Goal: Transaction & Acquisition: Purchase product/service

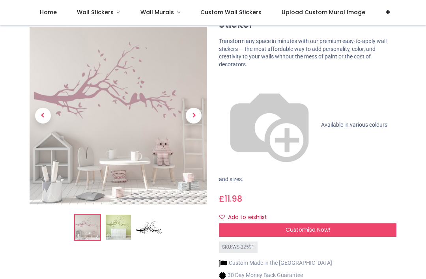
scroll to position [35, 0]
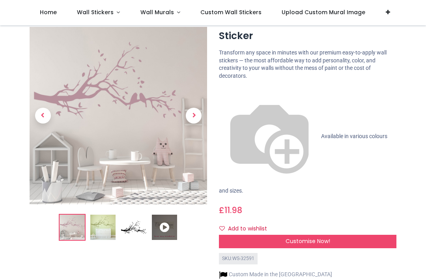
click at [195, 116] on span "Next" at bounding box center [194, 116] width 16 height 16
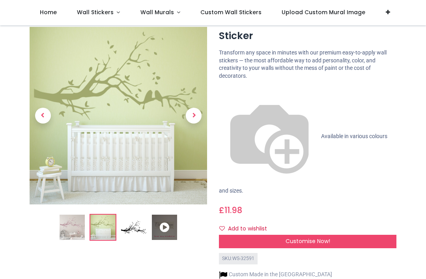
click at [196, 116] on span "Next" at bounding box center [194, 116] width 16 height 16
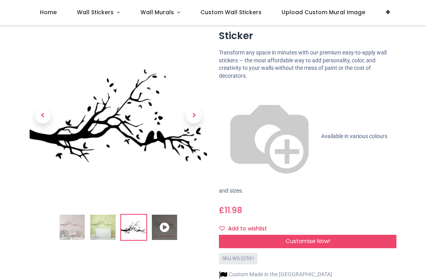
click at [196, 117] on span "Next" at bounding box center [194, 116] width 16 height 16
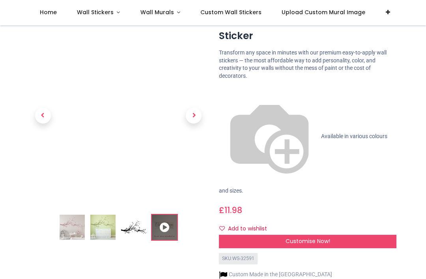
click at [194, 114] on span "Next" at bounding box center [194, 116] width 16 height 16
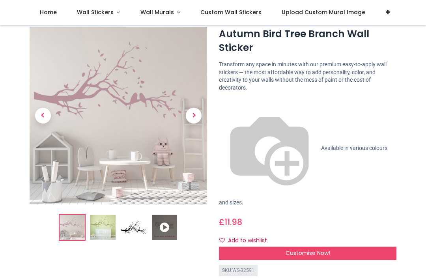
scroll to position [24, 0]
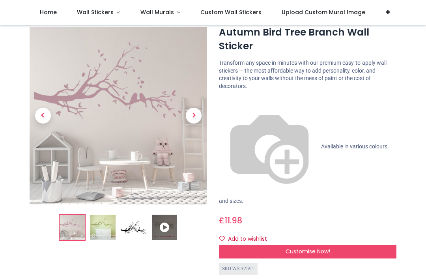
click at [317, 247] on span "Customise Now!" at bounding box center [307, 251] width 45 height 8
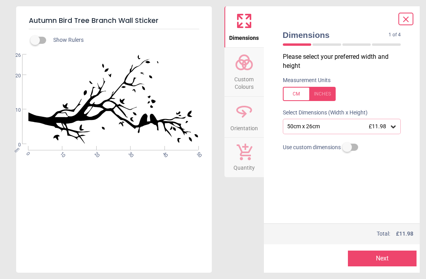
click at [392, 125] on icon at bounding box center [393, 126] width 5 height 3
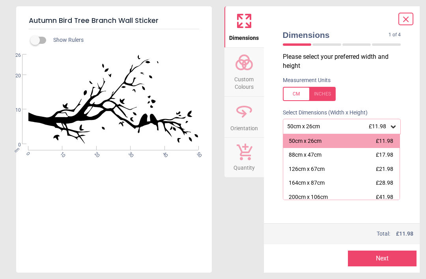
click at [392, 125] on icon at bounding box center [393, 126] width 5 height 3
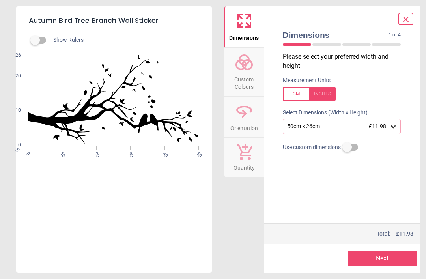
click at [258, 196] on div "Dimensions Custom Colours Orientation Quantity" at bounding box center [243, 139] width 39 height 266
click at [409, 15] on icon at bounding box center [405, 19] width 9 height 9
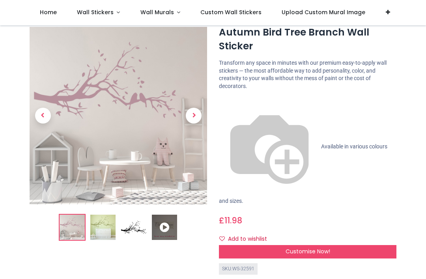
click at [310, 247] on span "Customise Now!" at bounding box center [307, 251] width 45 height 8
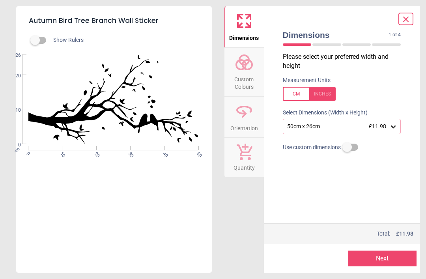
click at [347, 147] on label at bounding box center [347, 147] width 0 height 0
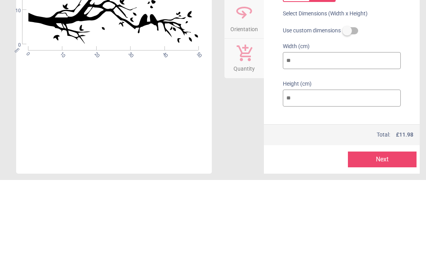
click at [347, 130] on label at bounding box center [347, 130] width 0 height 0
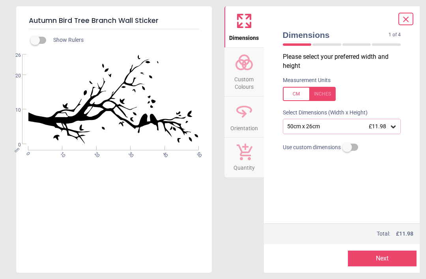
click at [391, 256] on button "Next" at bounding box center [382, 258] width 69 height 16
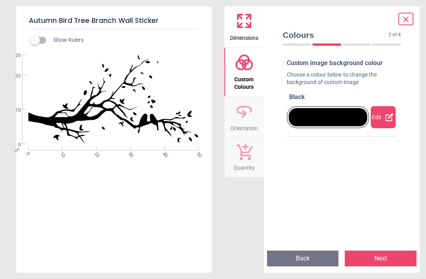
click at [385, 114] on icon at bounding box center [388, 116] width 9 height 9
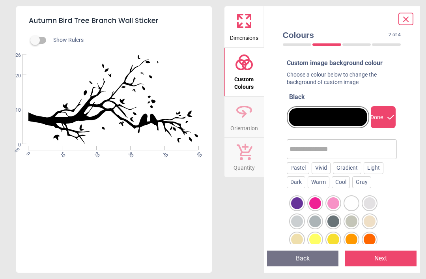
click at [353, 201] on div at bounding box center [351, 203] width 12 height 12
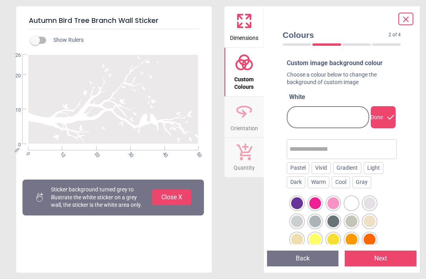
click at [318, 218] on div at bounding box center [315, 221] width 12 height 12
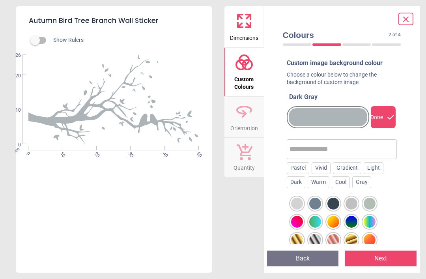
scroll to position [382, 0]
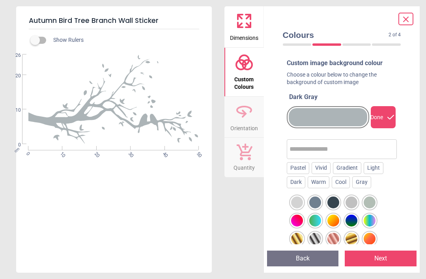
click at [318, 237] on div at bounding box center [315, 239] width 12 height 12
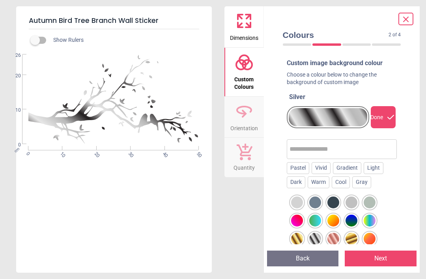
click at [356, 201] on div at bounding box center [351, 202] width 12 height 12
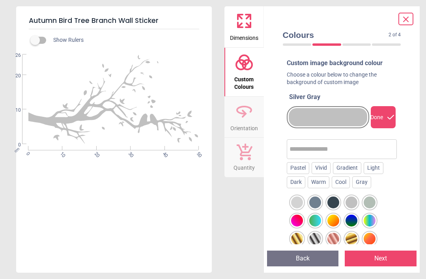
click at [367, 201] on div at bounding box center [370, 202] width 12 height 12
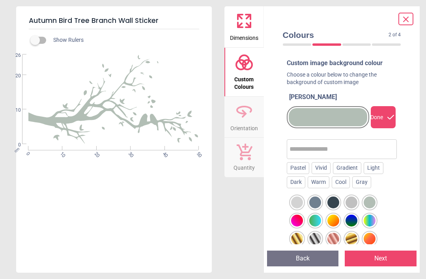
click at [407, 20] on icon at bounding box center [405, 19] width 9 height 9
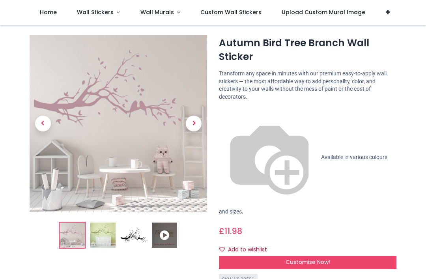
scroll to position [12, 0]
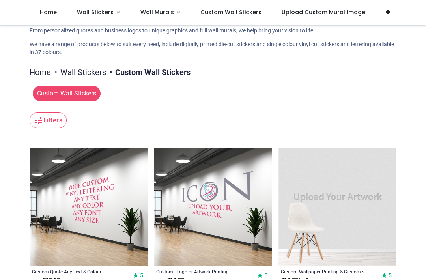
scroll to position [76, 0]
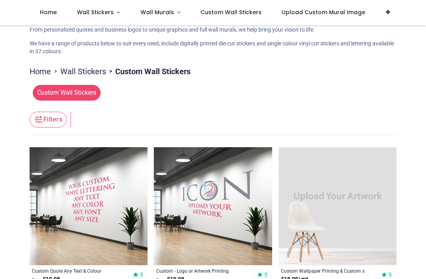
click at [49, 91] on span "Custom Wall Stickers" at bounding box center [67, 93] width 68 height 16
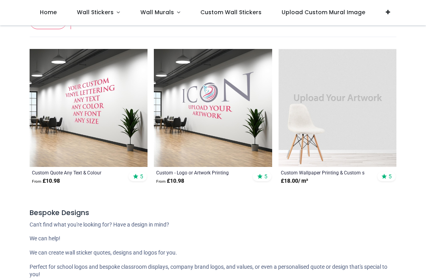
scroll to position [173, 0]
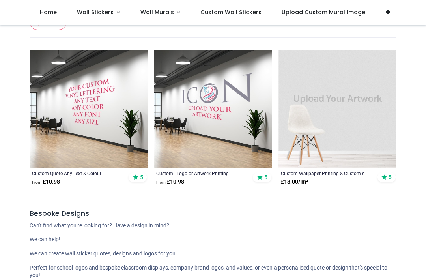
click at [209, 173] on div "Custom - Logo or Artwork Printing" at bounding box center [201, 173] width 91 height 6
click at [208, 162] on img at bounding box center [213, 109] width 118 height 118
click at [207, 144] on img at bounding box center [213, 109] width 118 height 118
click at [179, 182] on strong "From £ 10.98" at bounding box center [170, 182] width 28 height 8
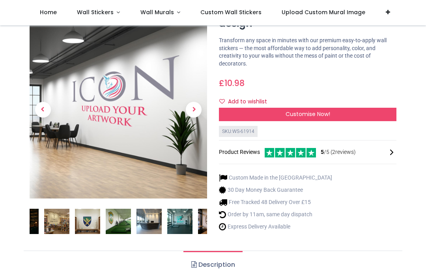
scroll to position [63, 0]
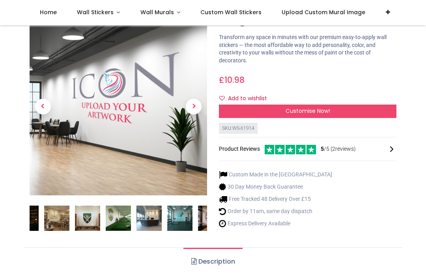
click at [306, 111] on span "Customise Now!" at bounding box center [307, 111] width 45 height 8
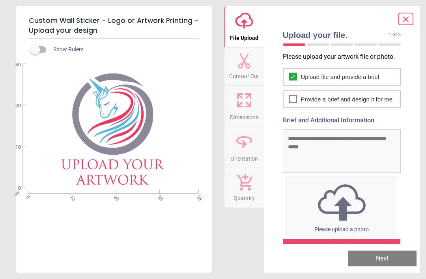
click at [50, 134] on div "cm 0 10 20 30 39 0 10 20 30" at bounding box center [113, 125] width 194 height 123
